Goal: Navigation & Orientation: Understand site structure

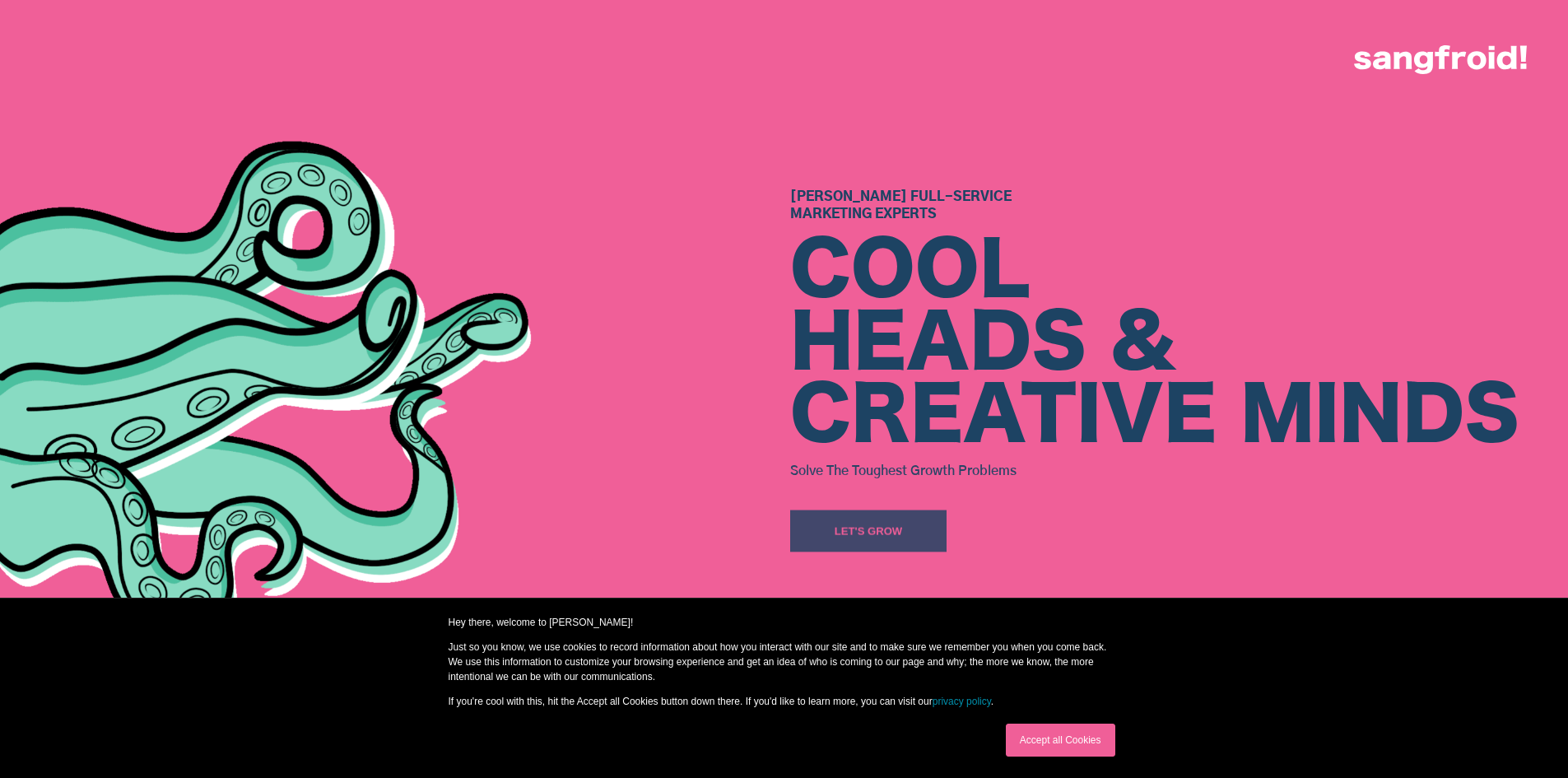
scroll to position [329, 0]
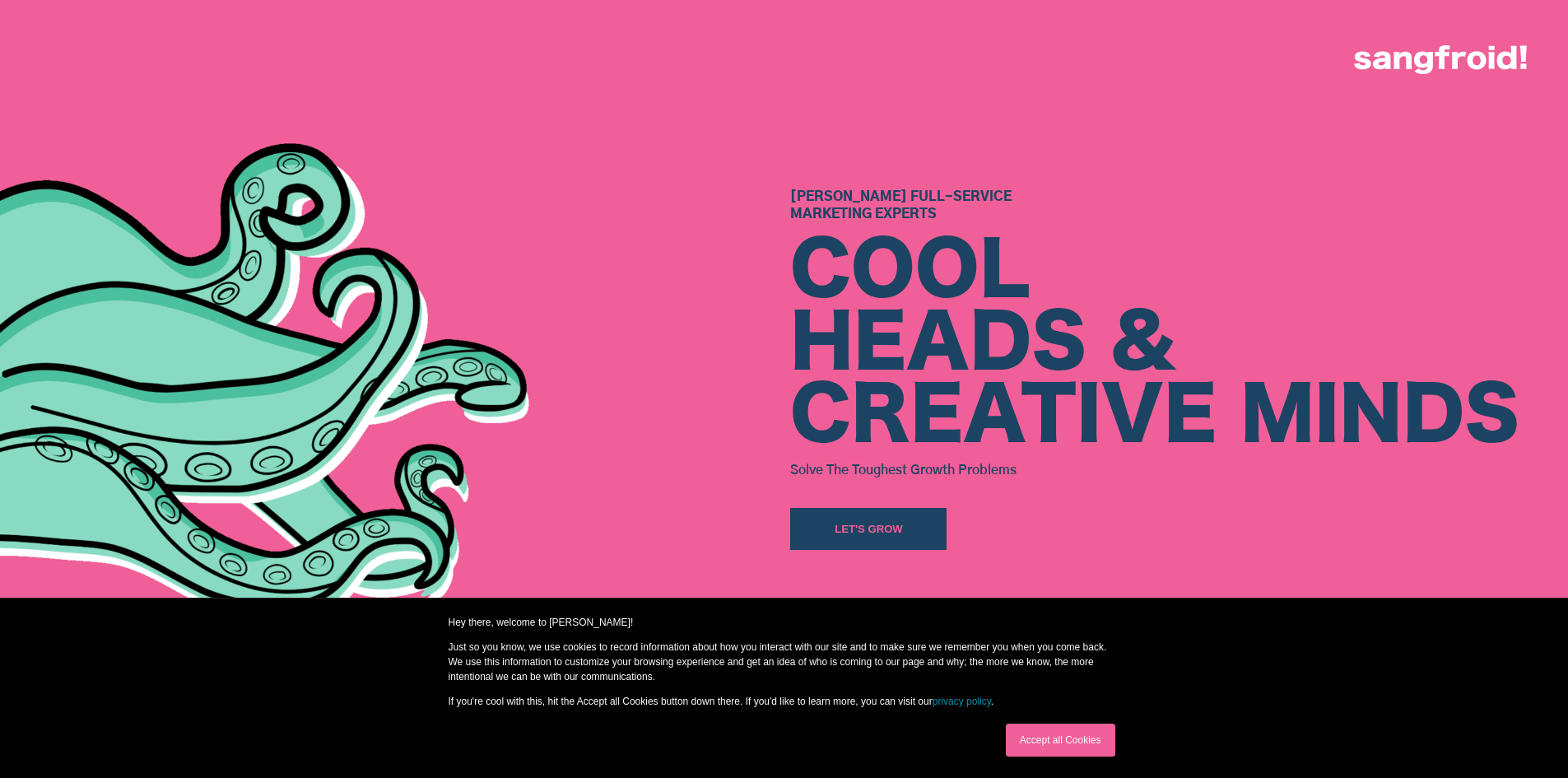
click at [1067, 736] on link "Accept all Cookies" at bounding box center [1061, 739] width 109 height 33
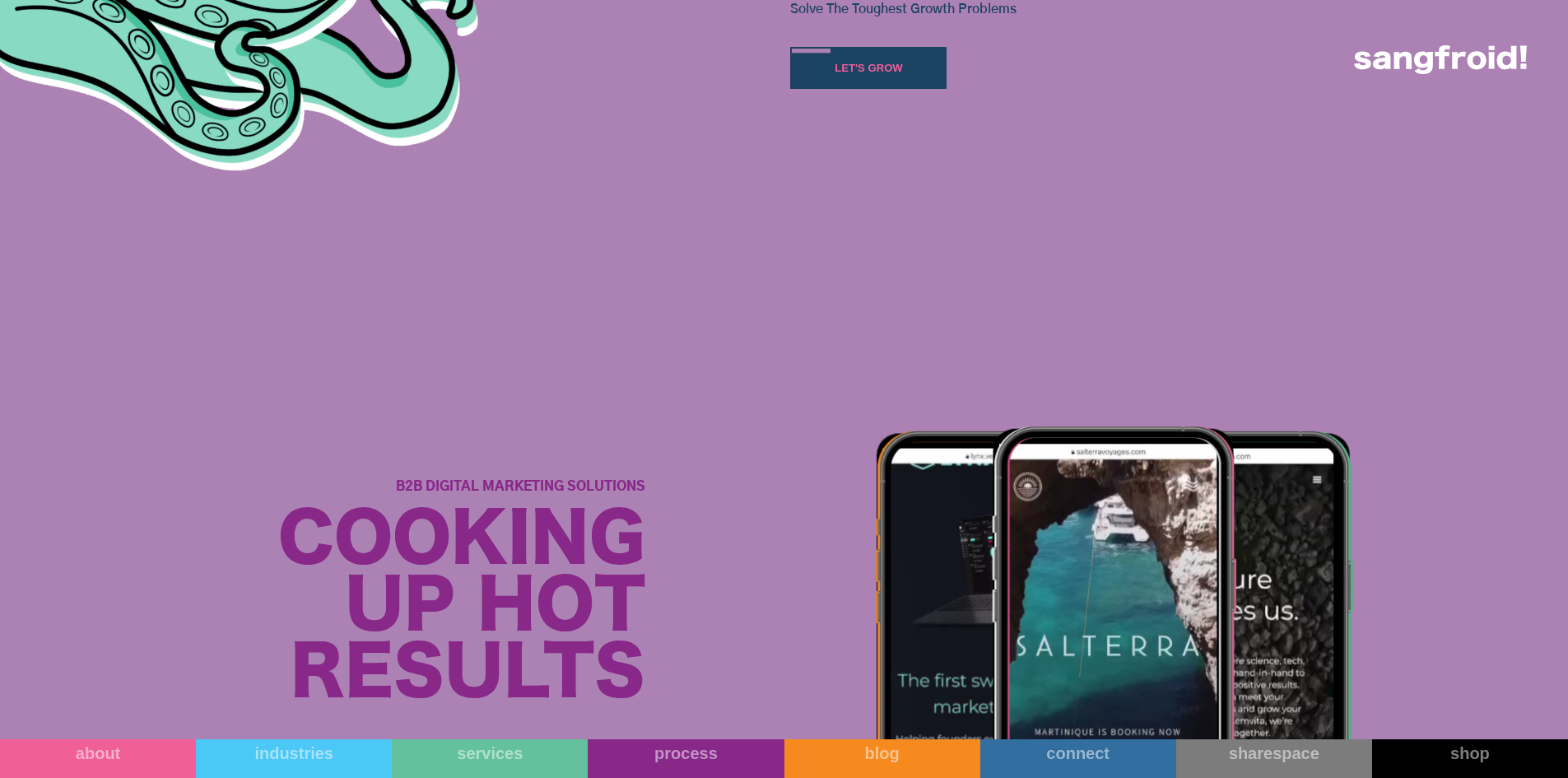
scroll to position [1400, 0]
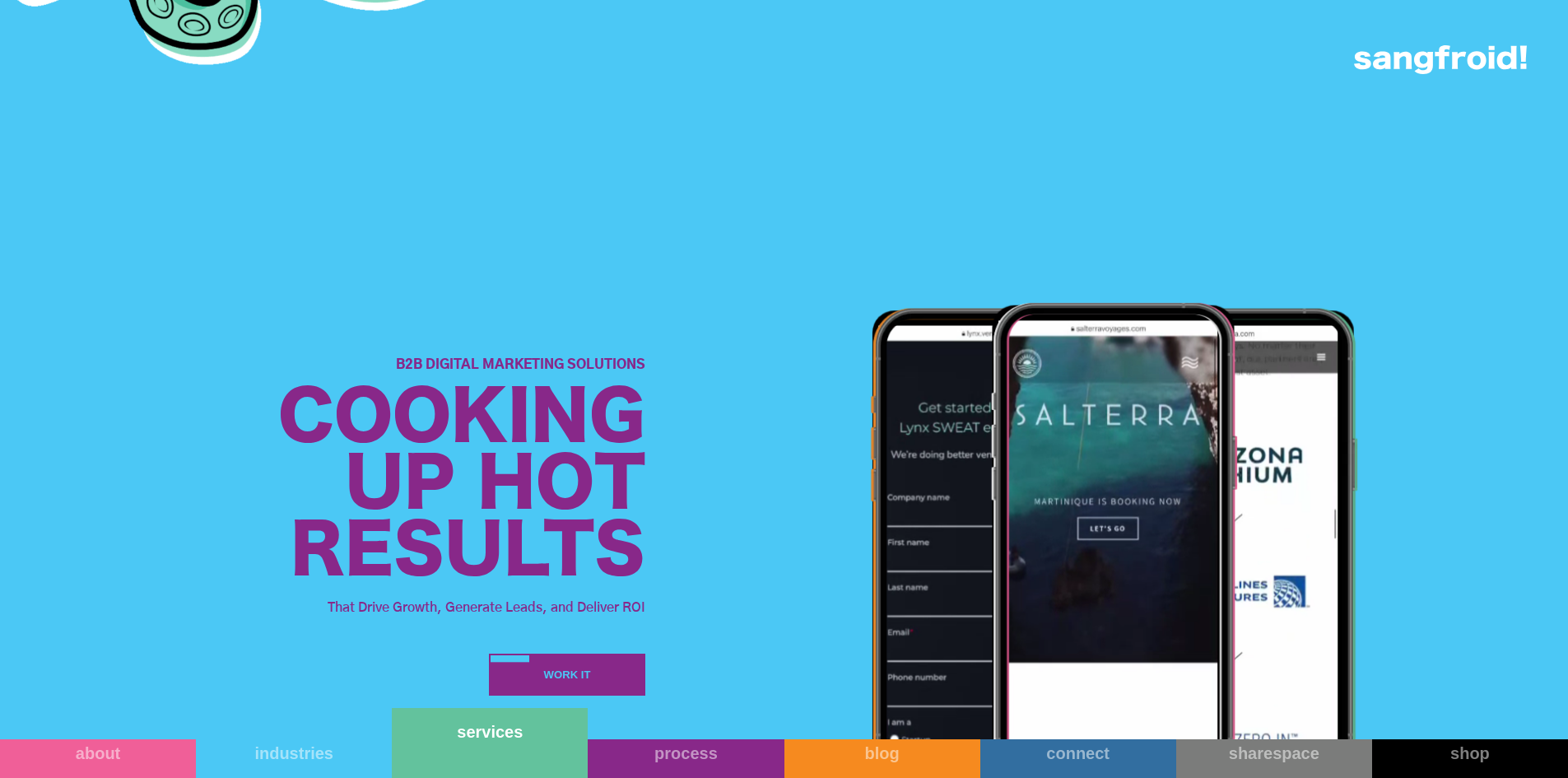
click at [518, 754] on link "services" at bounding box center [489, 743] width 196 height 70
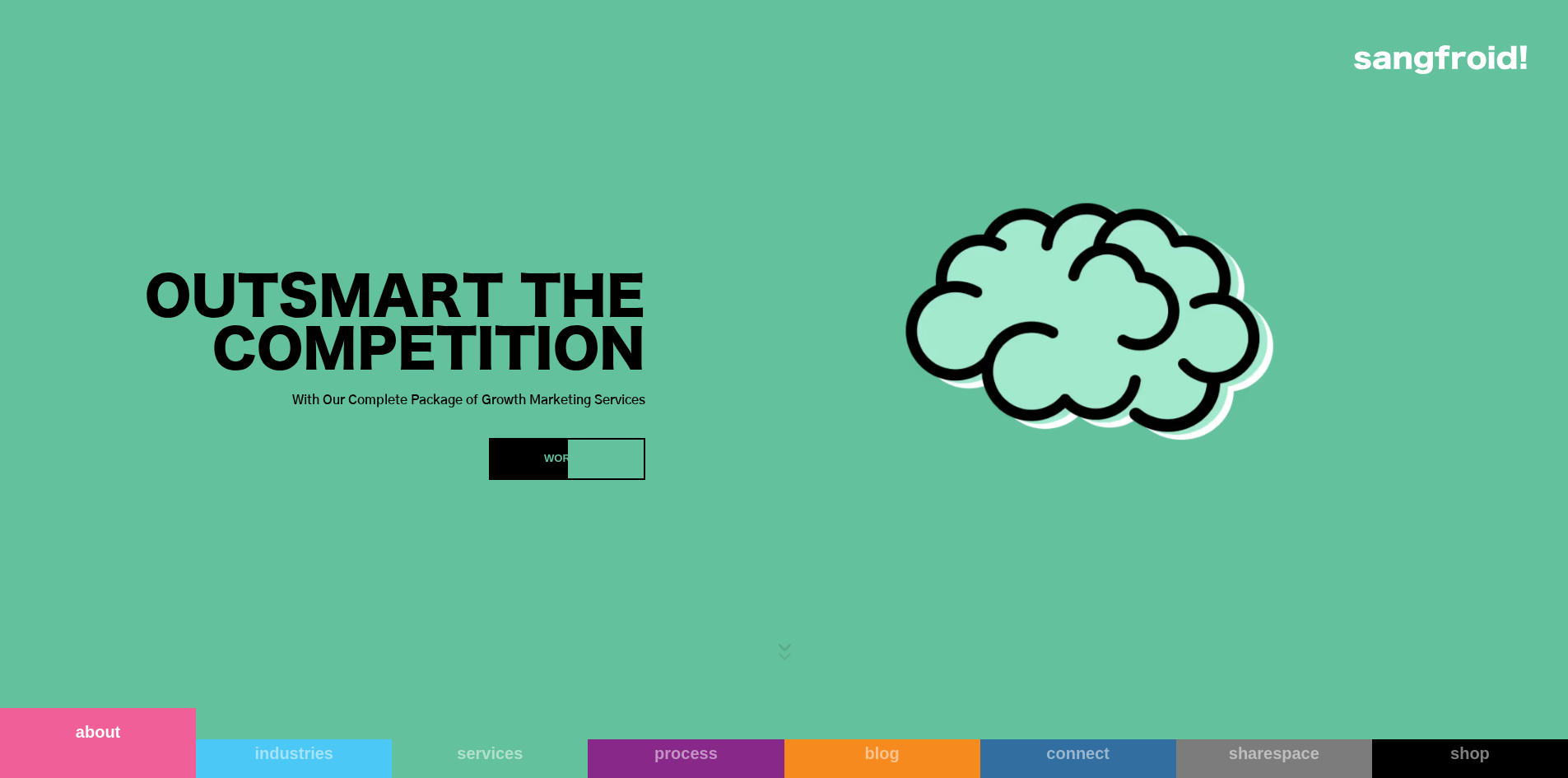
click at [87, 759] on link "about" at bounding box center [97, 743] width 196 height 70
